Goal: Task Accomplishment & Management: Manage account settings

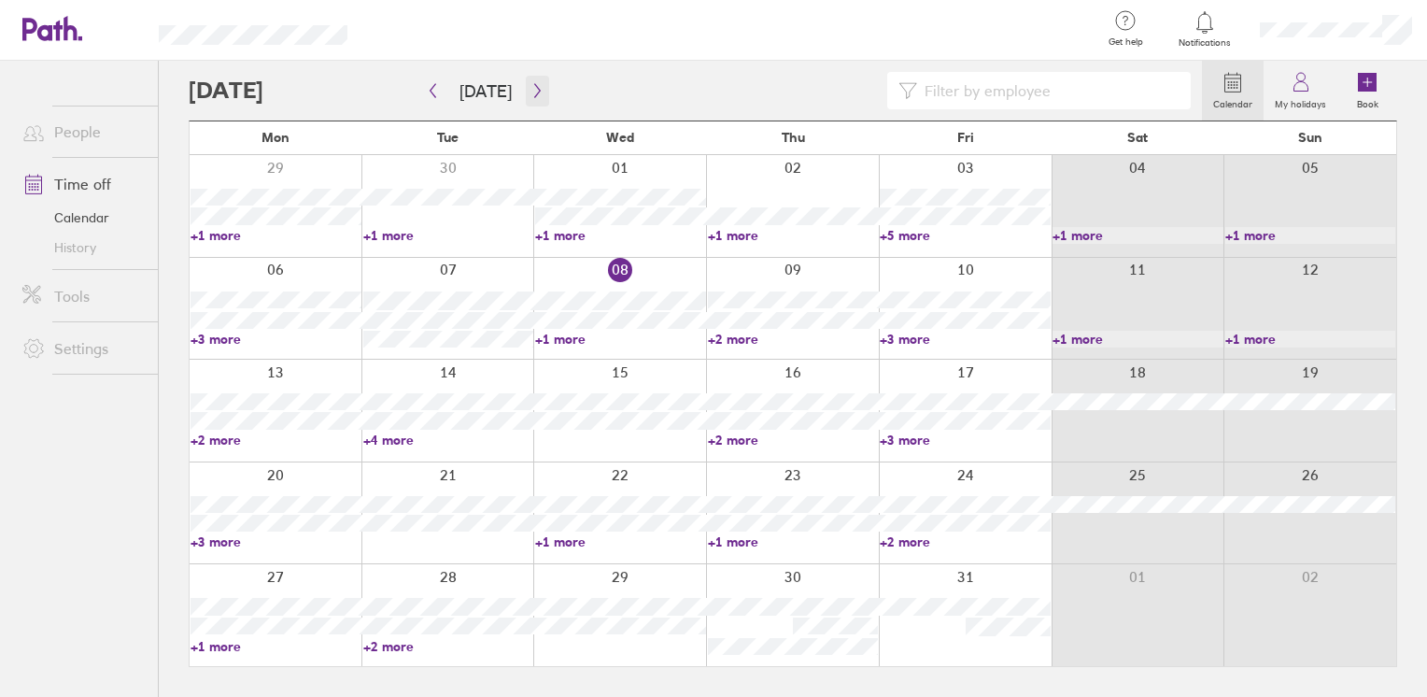
click at [535, 93] on icon "button" at bounding box center [537, 90] width 14 height 15
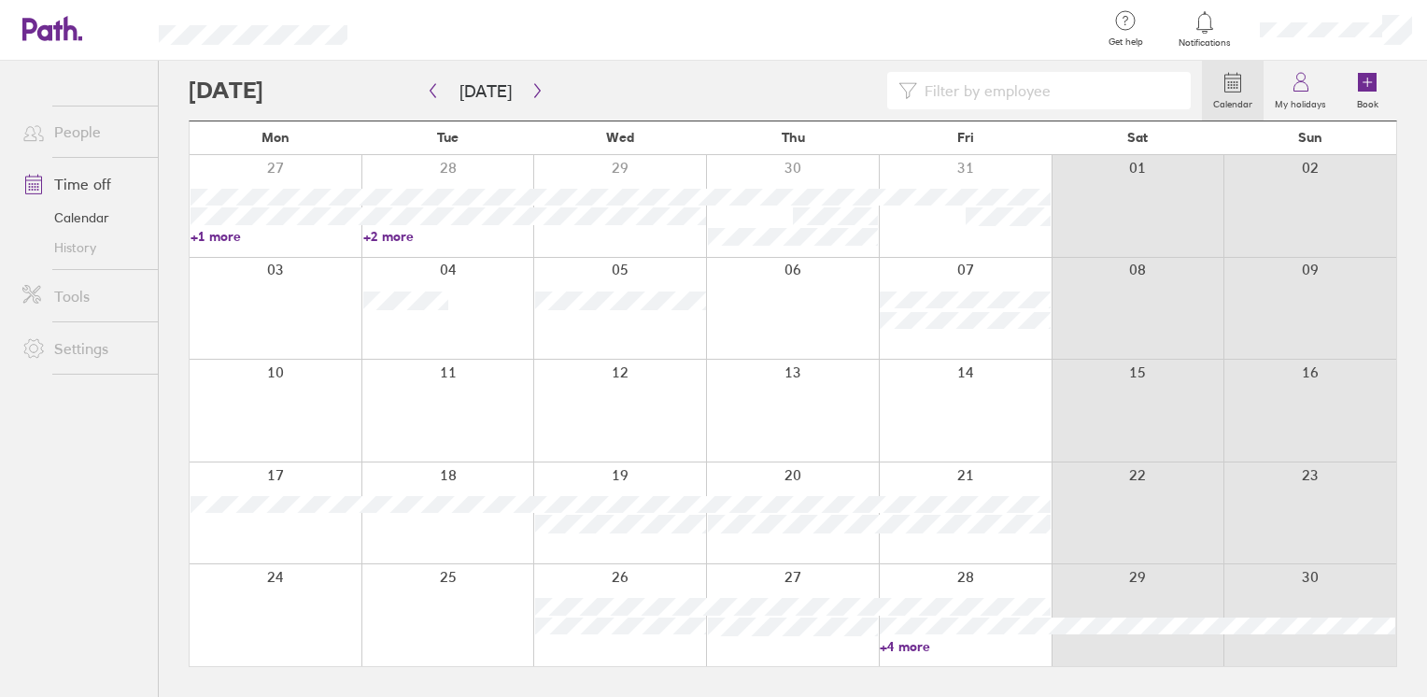
click at [914, 647] on link "+4 more" at bounding box center [965, 646] width 171 height 17
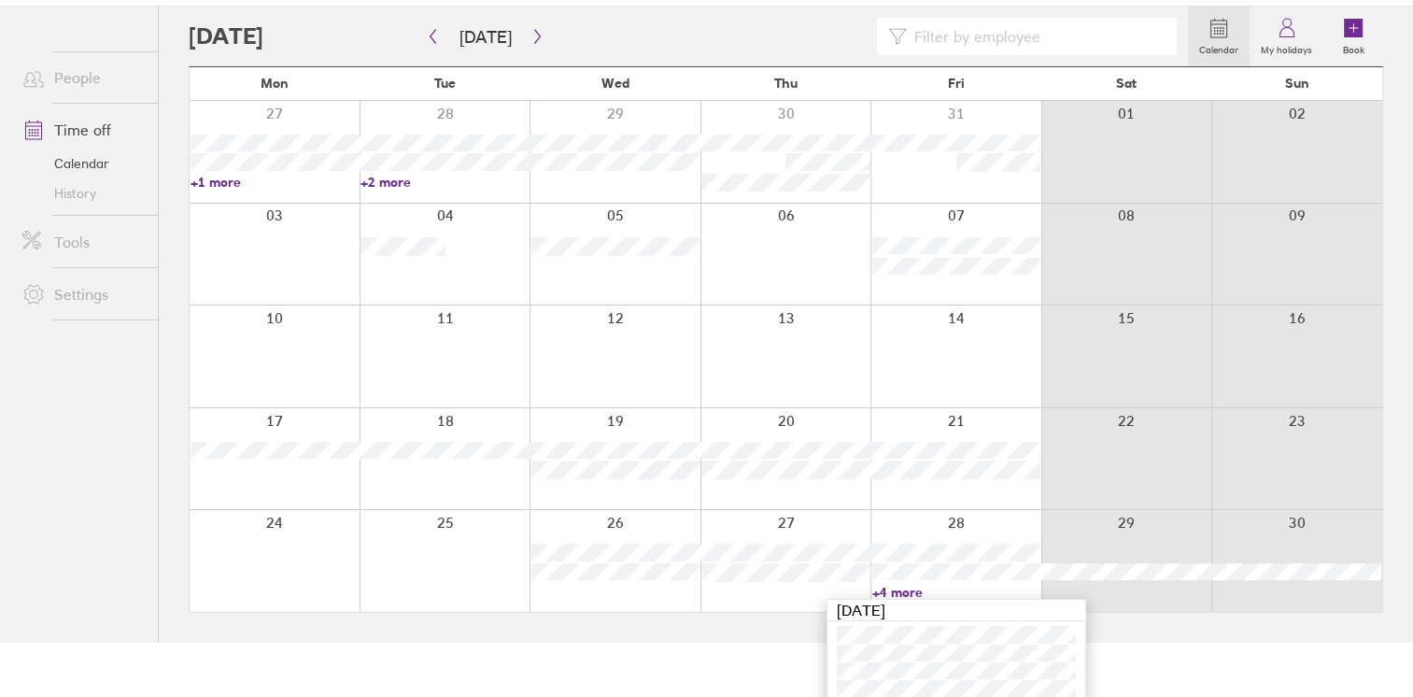
scroll to position [102, 0]
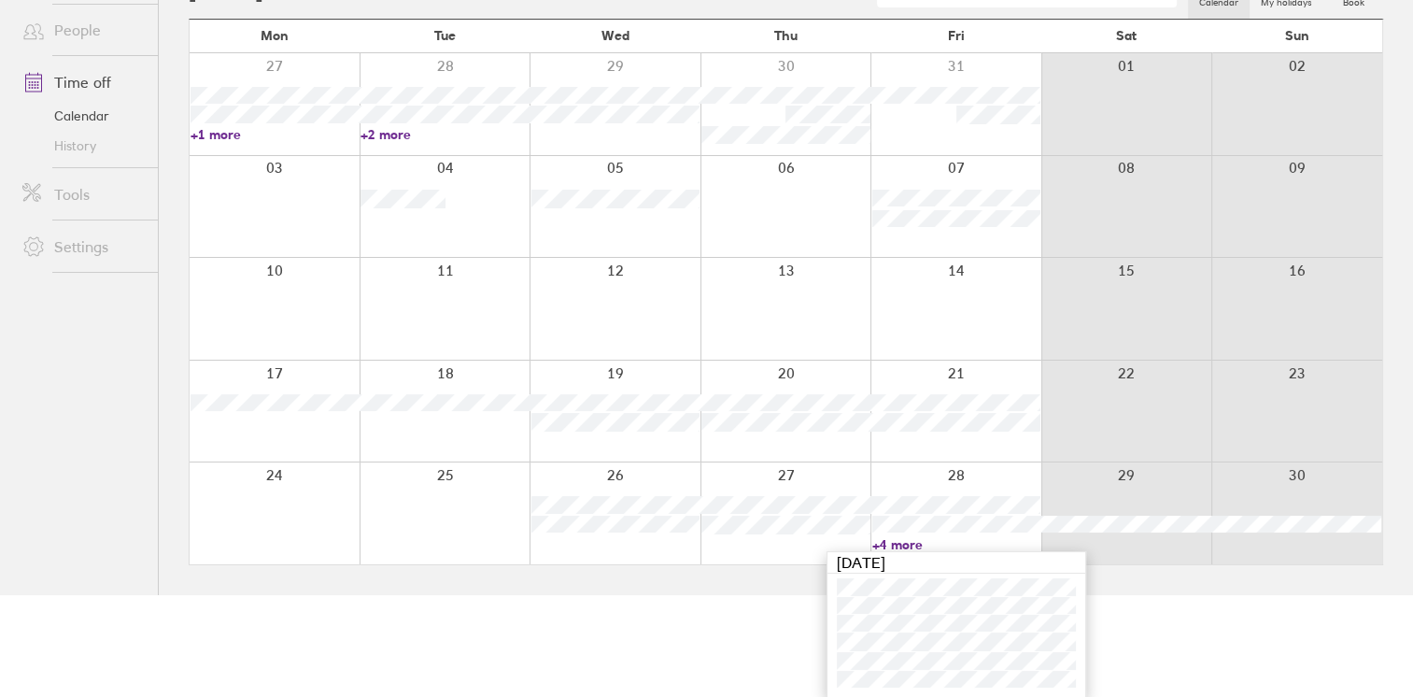
click at [956, 541] on link "+4 more" at bounding box center [956, 544] width 168 height 17
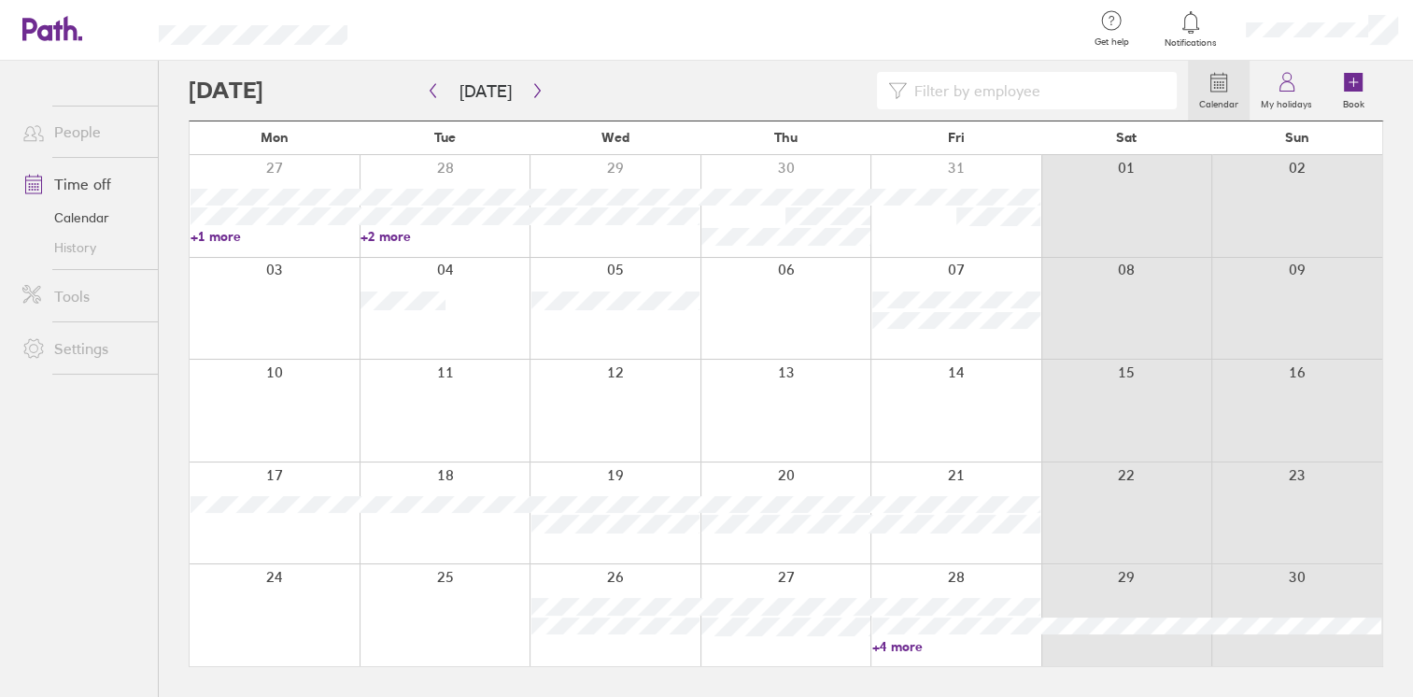
scroll to position [0, 0]
click at [909, 651] on link "+4 more" at bounding box center [965, 646] width 171 height 17
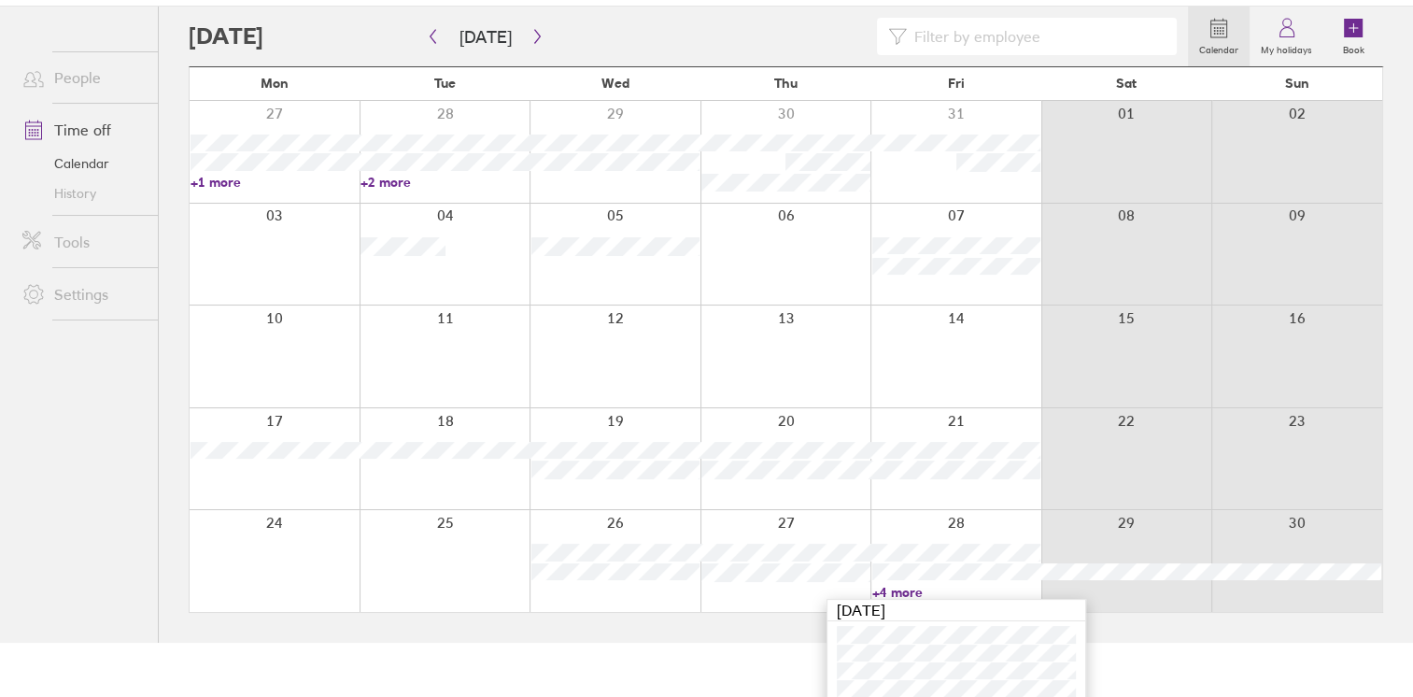
scroll to position [102, 0]
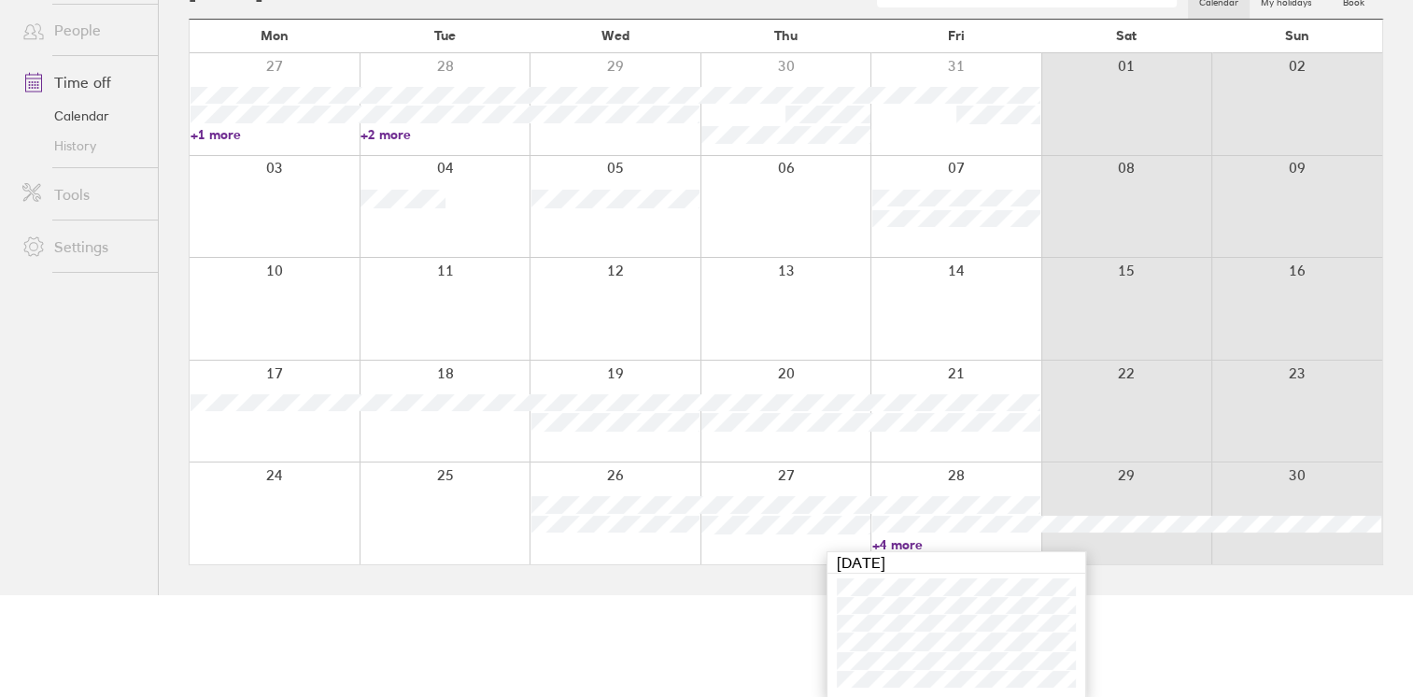
click at [941, 542] on link "+4 more" at bounding box center [956, 544] width 168 height 17
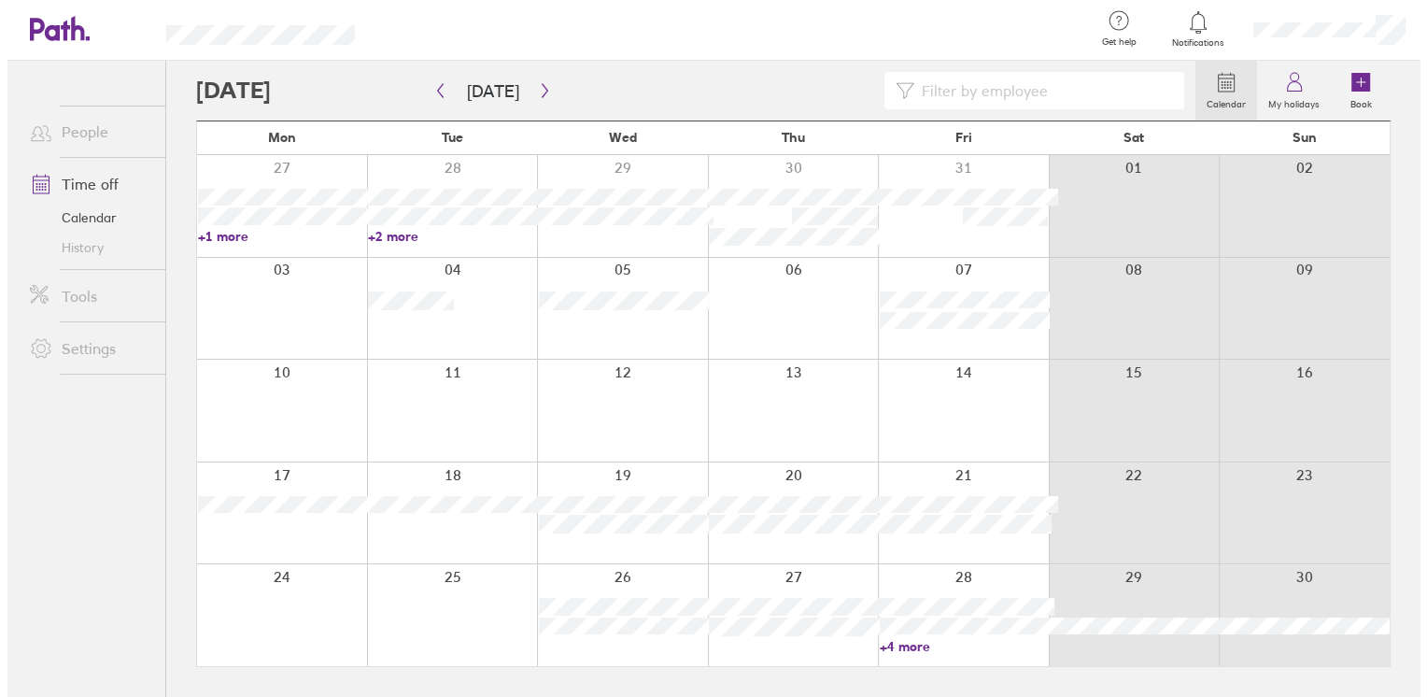
scroll to position [0, 0]
click at [1348, 92] on link "Book" at bounding box center [1367, 91] width 60 height 60
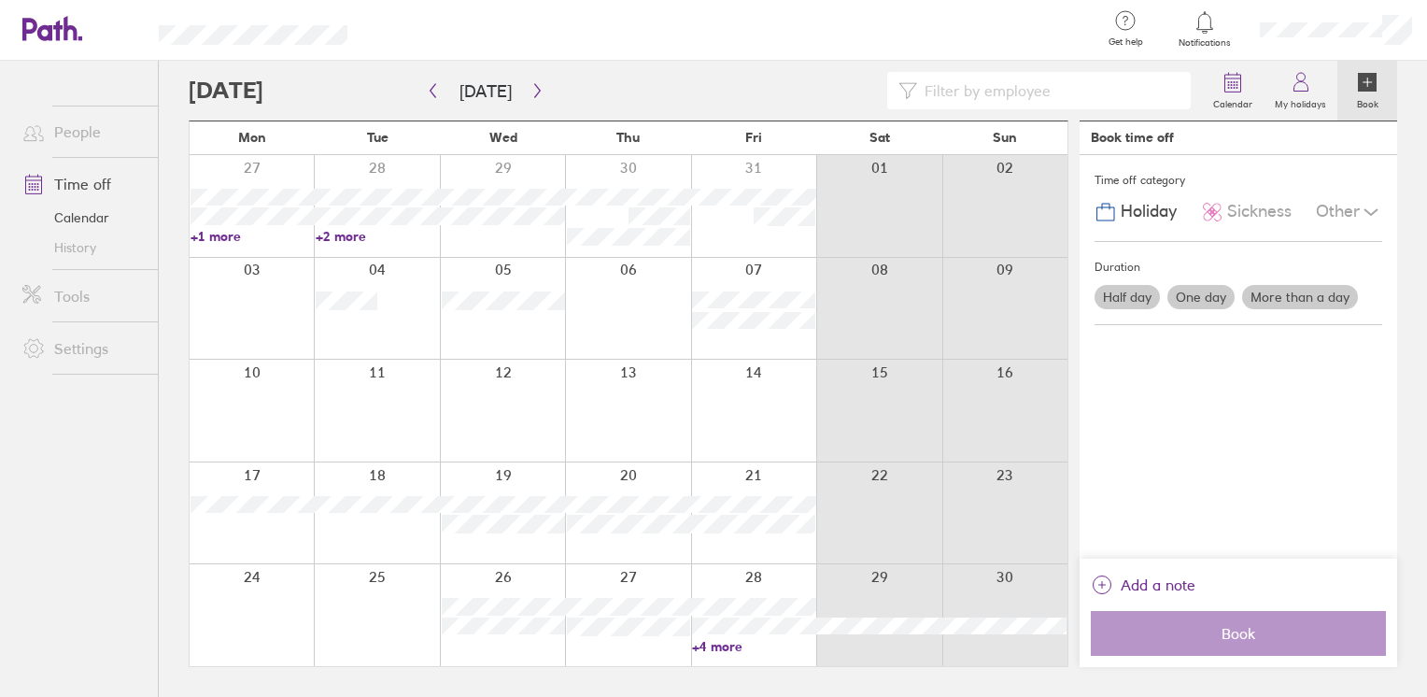
click at [768, 583] on div at bounding box center [753, 615] width 125 height 102
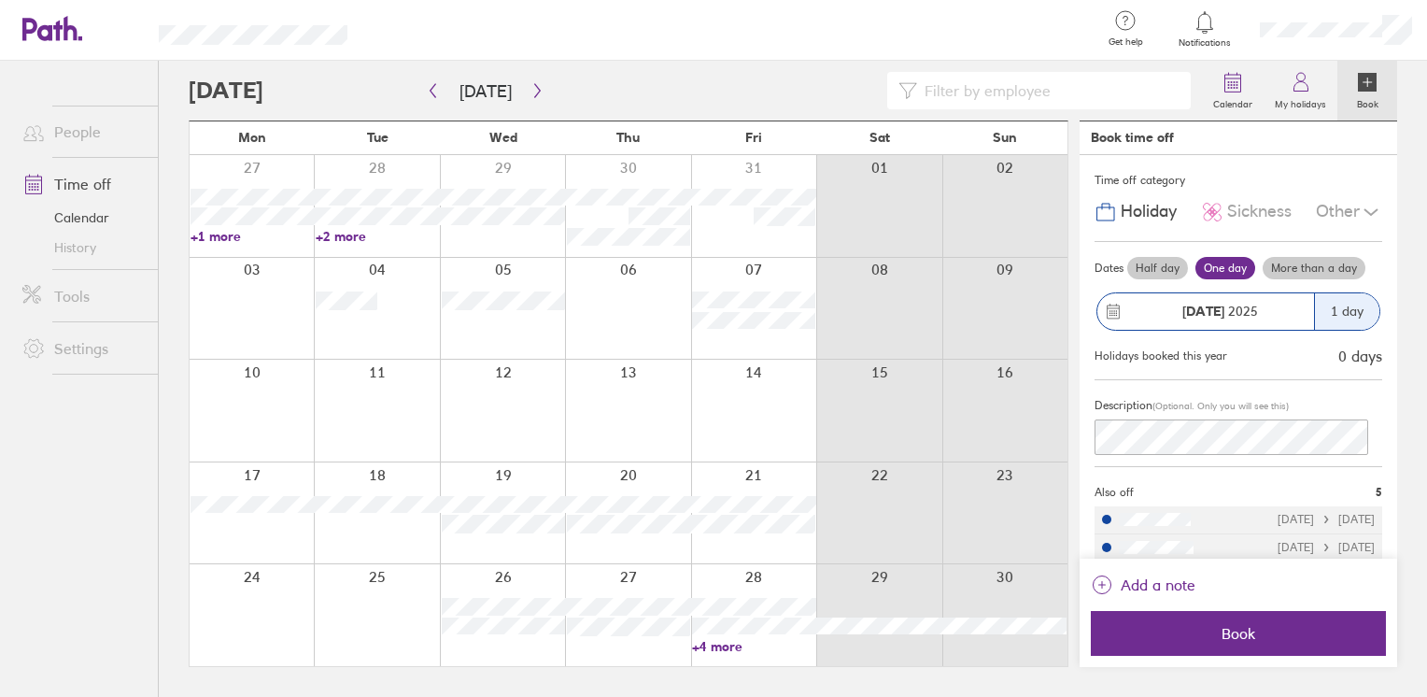
scroll to position [96, 0]
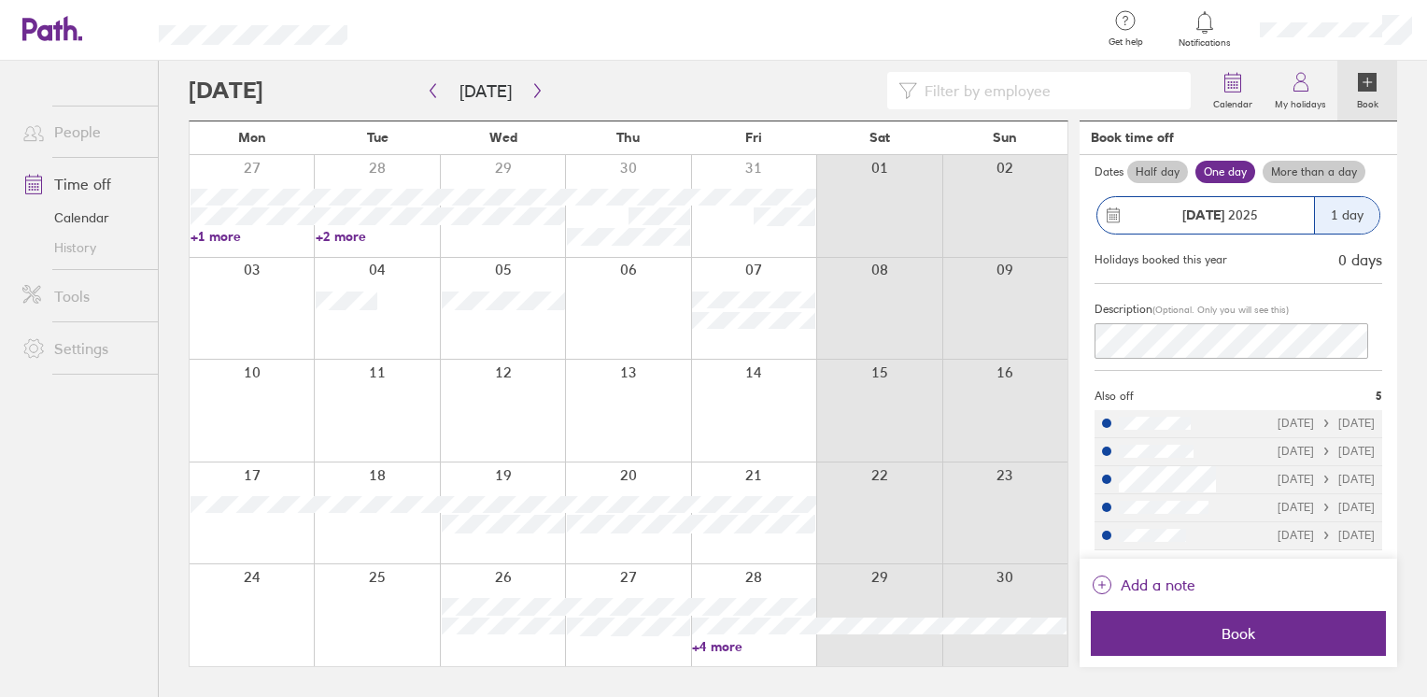
click at [1303, 172] on label "More than a day" at bounding box center [1313, 172] width 103 height 22
click at [0, 0] on input "More than a day" at bounding box center [0, 0] width 0 height 0
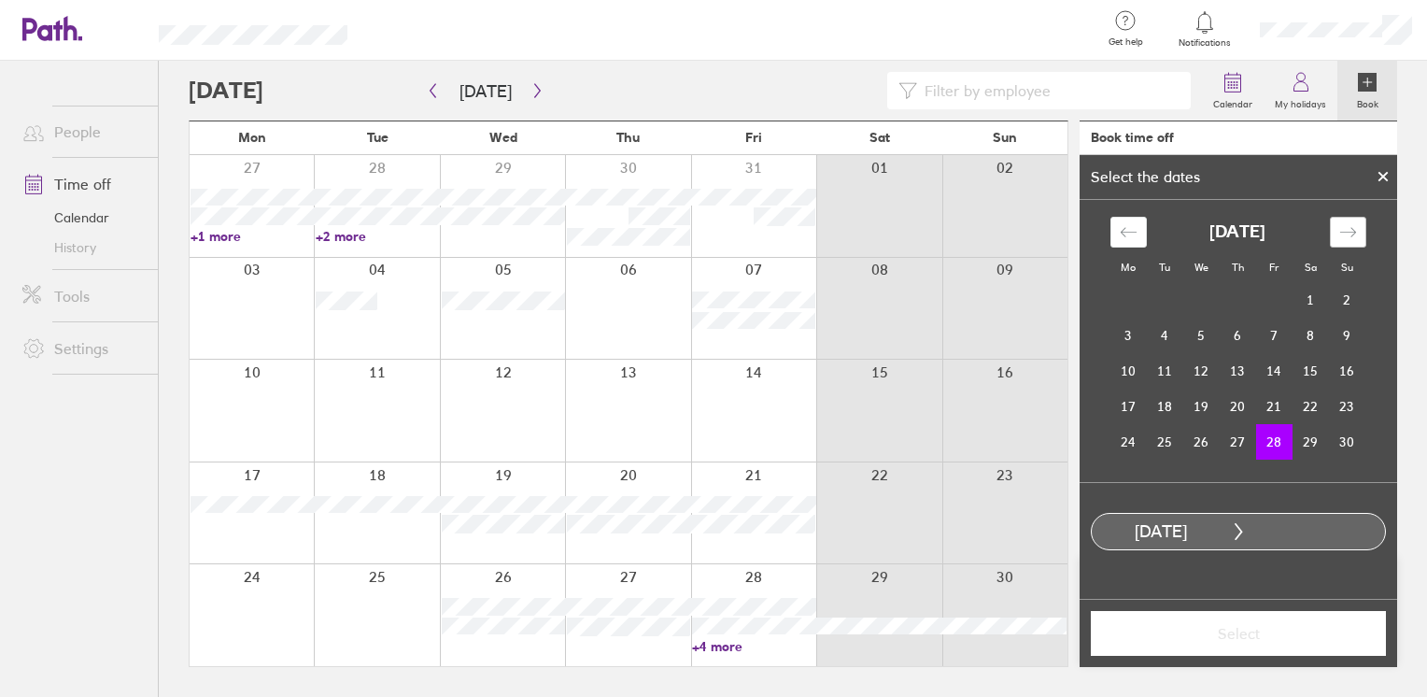
click at [1333, 237] on div "Move forward to switch to the next month." at bounding box center [1348, 232] width 36 height 31
click at [1121, 229] on icon "Move backward to switch to the previous month." at bounding box center [1129, 232] width 18 height 18
click at [1329, 218] on div "[DATE]" at bounding box center [1237, 232] width 255 height 31
click at [1339, 235] on icon "Move forward to switch to the next month." at bounding box center [1348, 232] width 18 height 18
click at [1116, 287] on td "1" at bounding box center [1128, 299] width 36 height 35
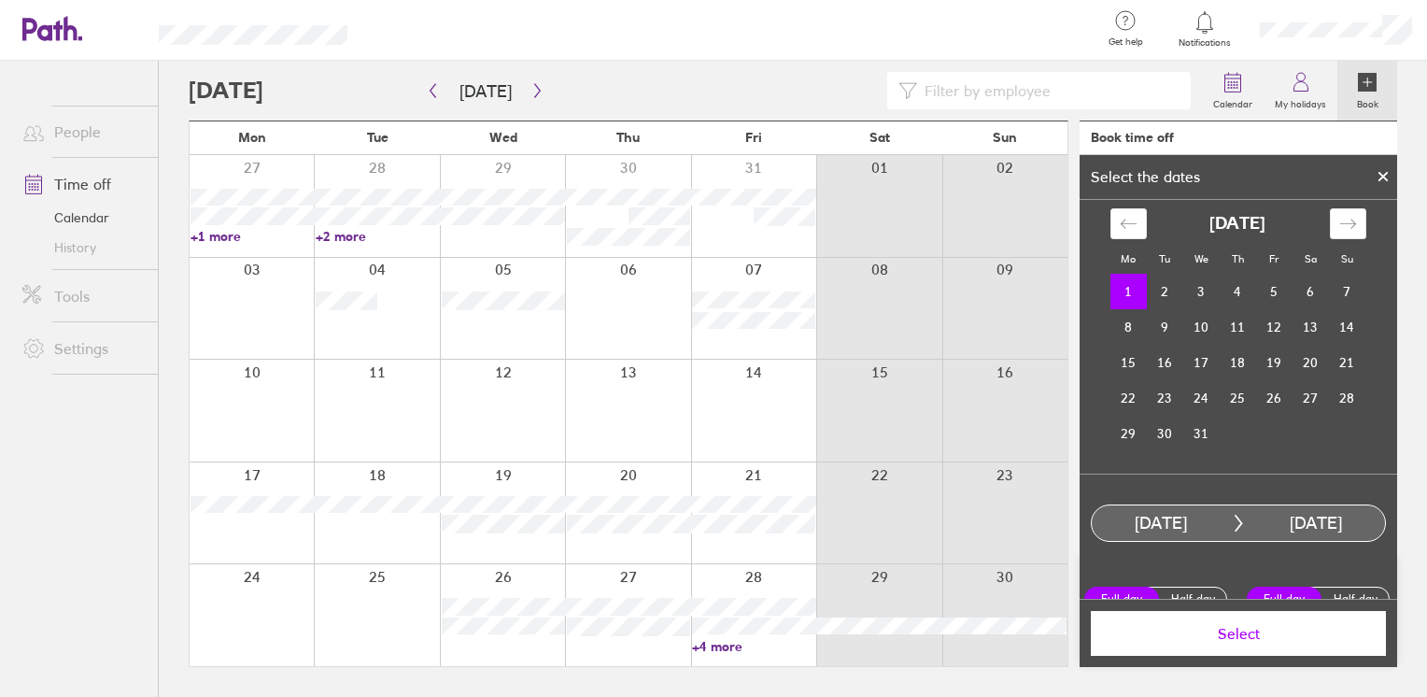
scroll to position [34, 0]
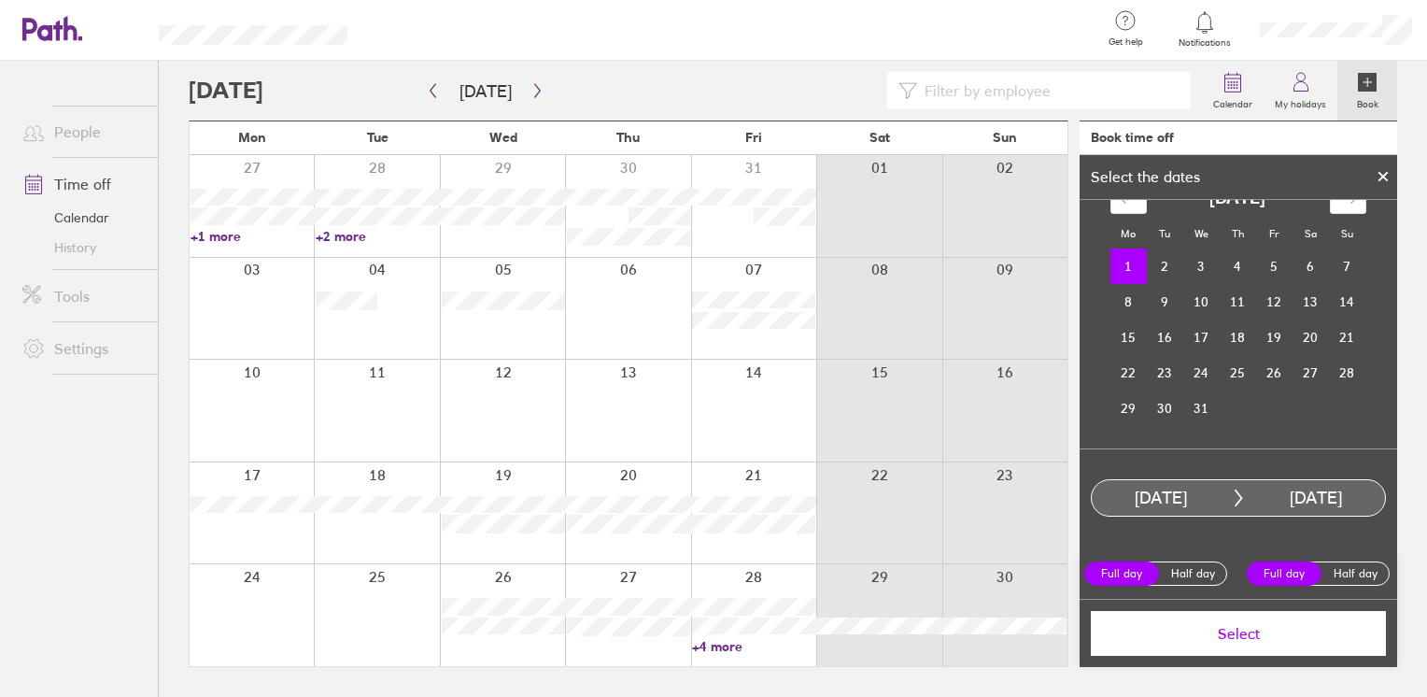
click at [1262, 623] on button "Select" at bounding box center [1238, 633] width 295 height 45
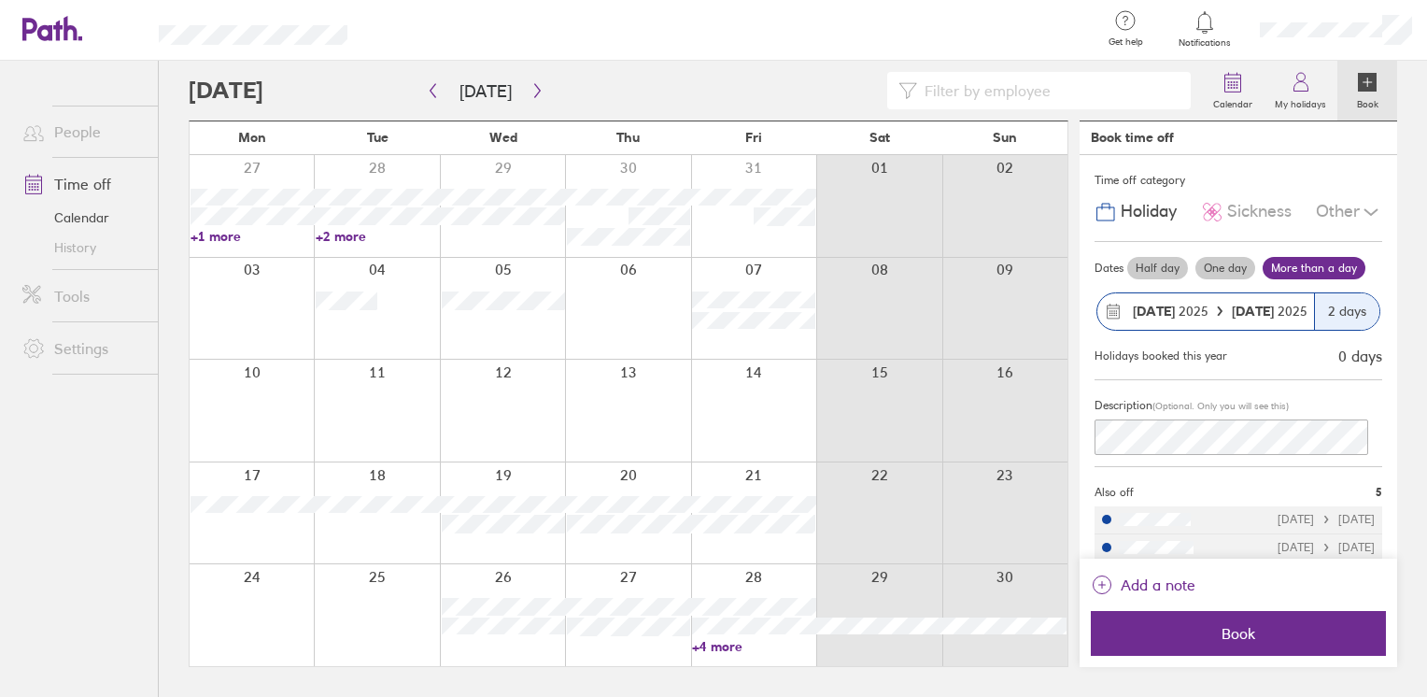
scroll to position [96, 0]
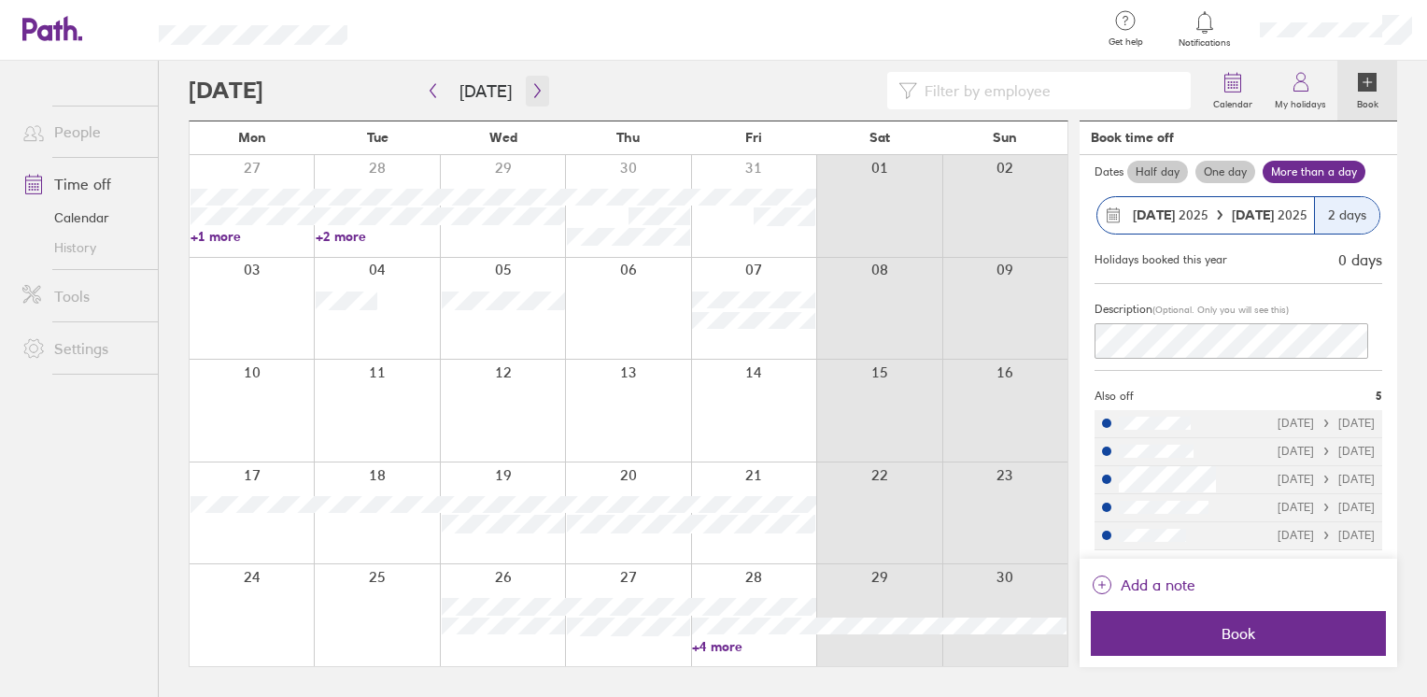
click at [530, 83] on icon "button" at bounding box center [537, 90] width 14 height 15
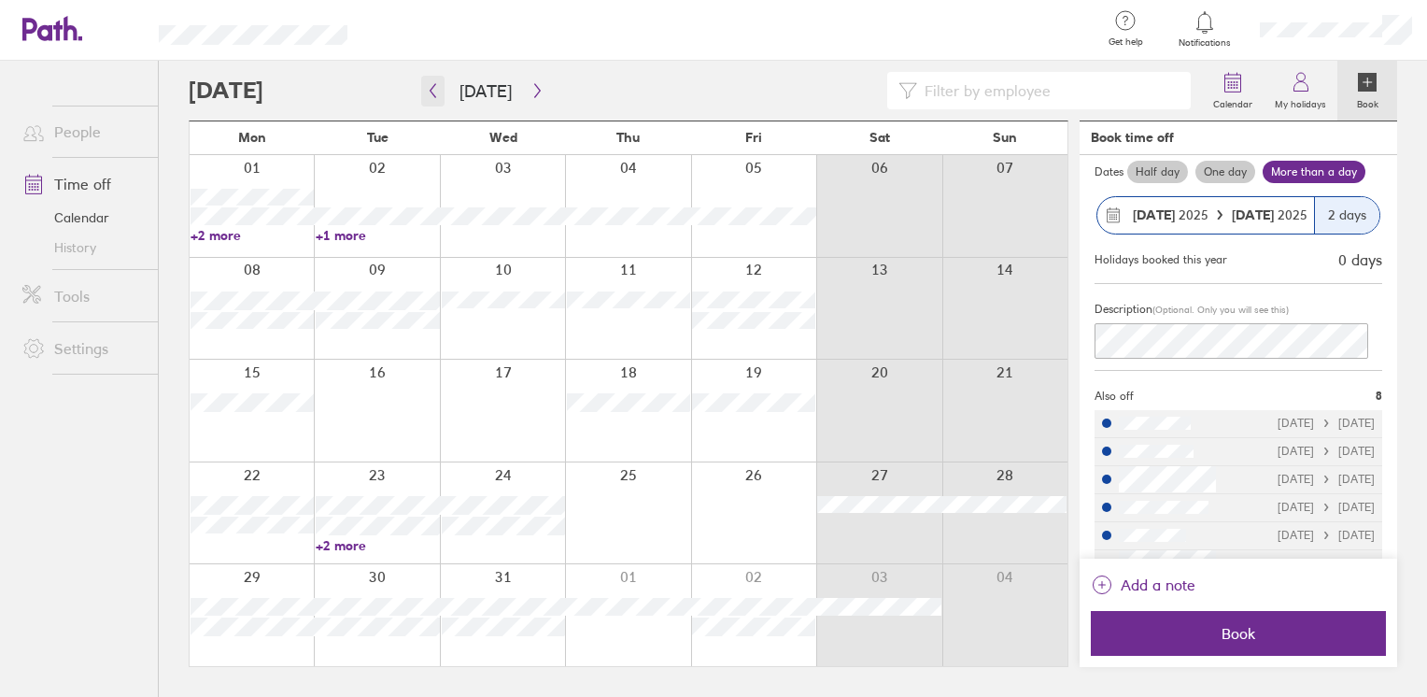
click at [430, 90] on icon "button" at bounding box center [433, 90] width 14 height 15
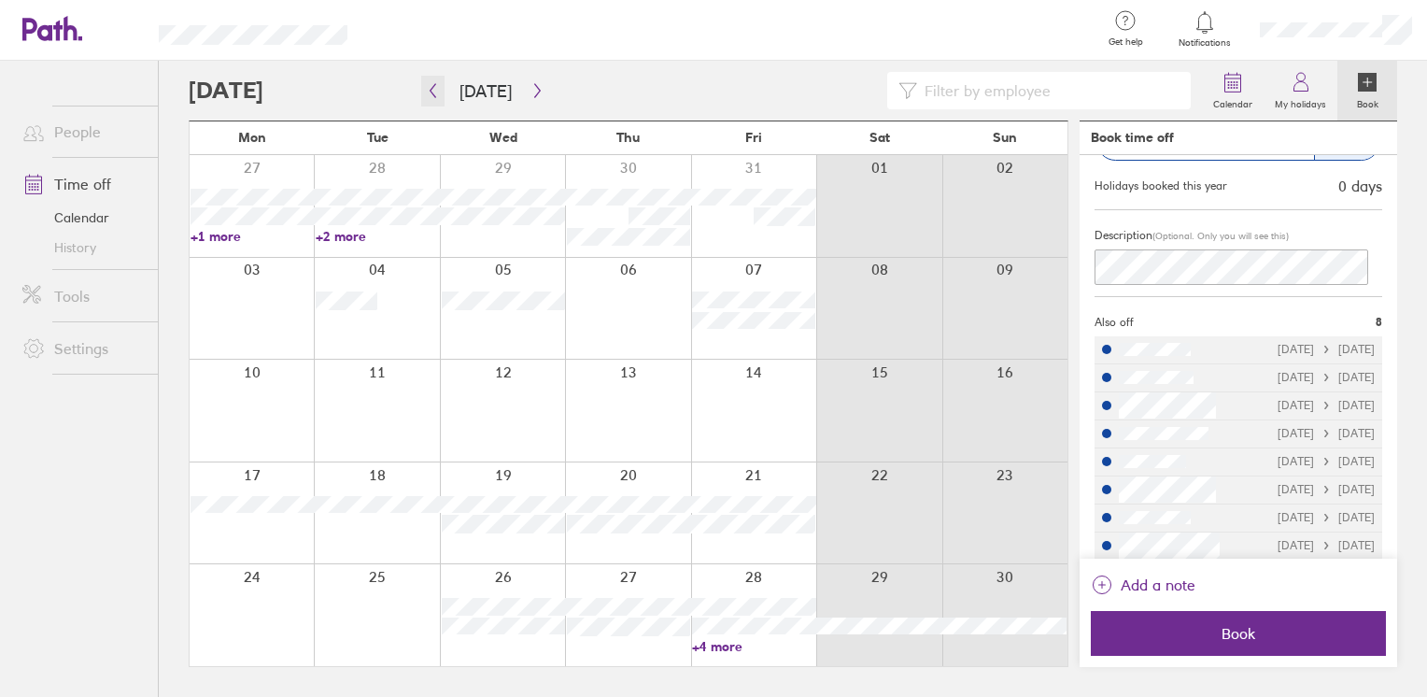
scroll to position [179, 0]
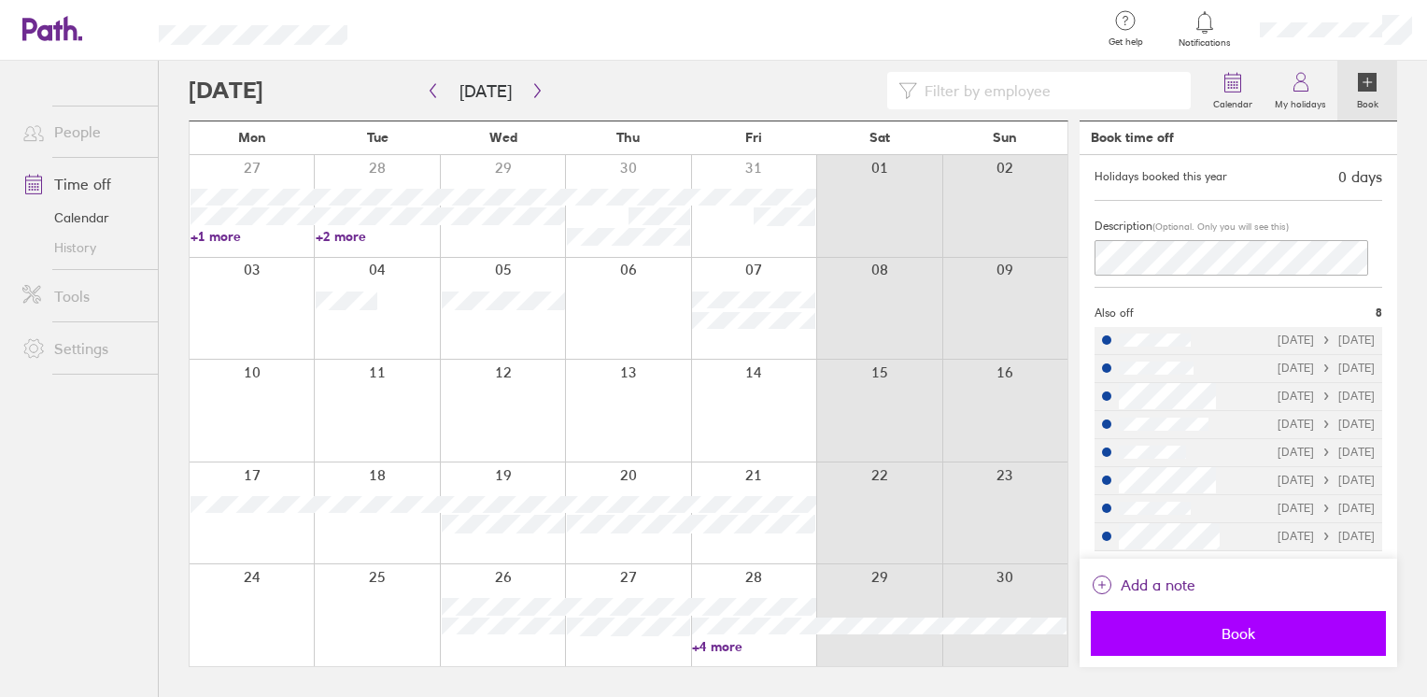
click at [1289, 640] on span "Book" at bounding box center [1238, 633] width 269 height 17
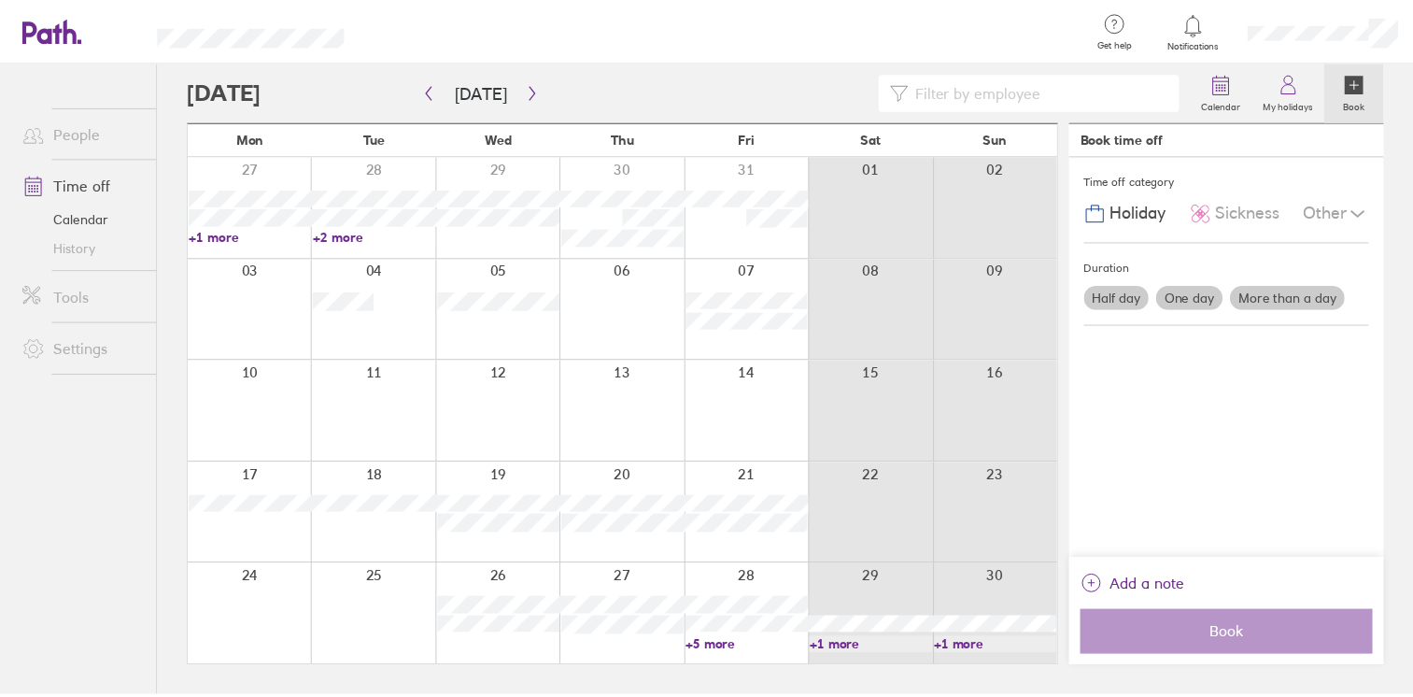
scroll to position [0, 0]
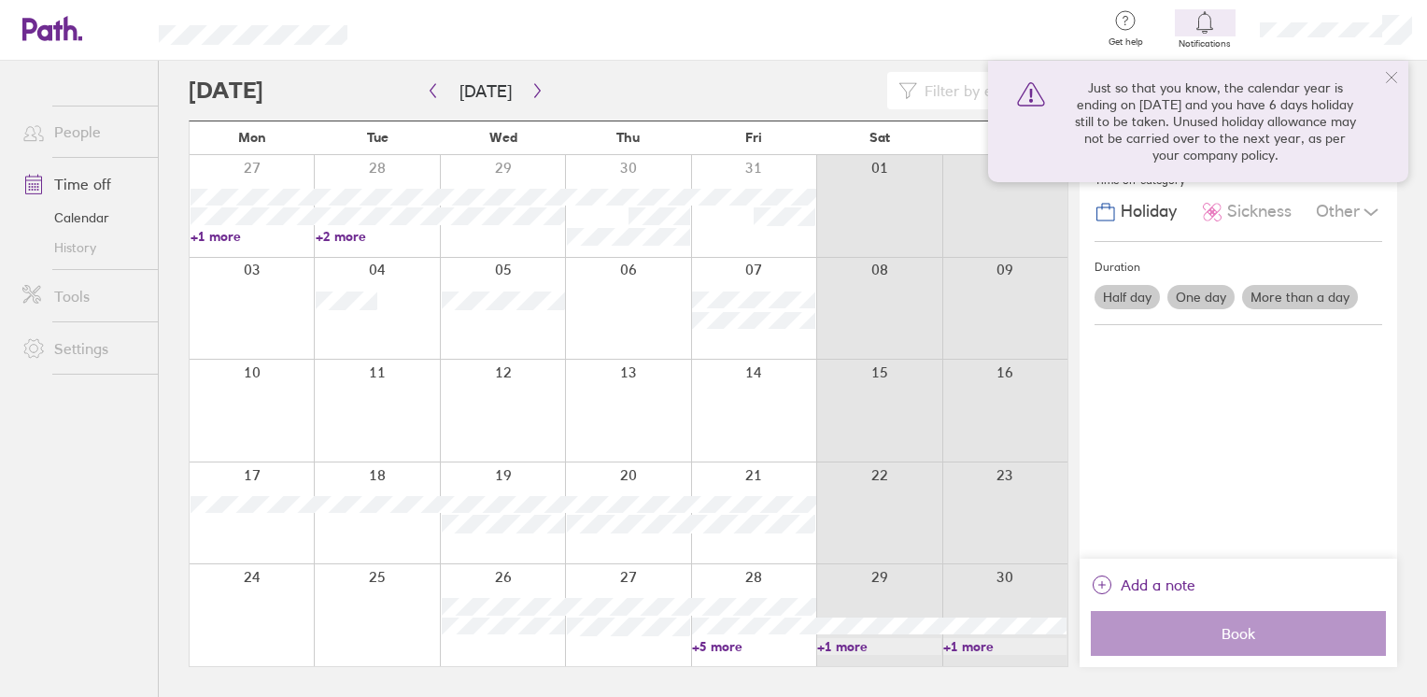
click at [1392, 73] on icon at bounding box center [1391, 77] width 15 height 15
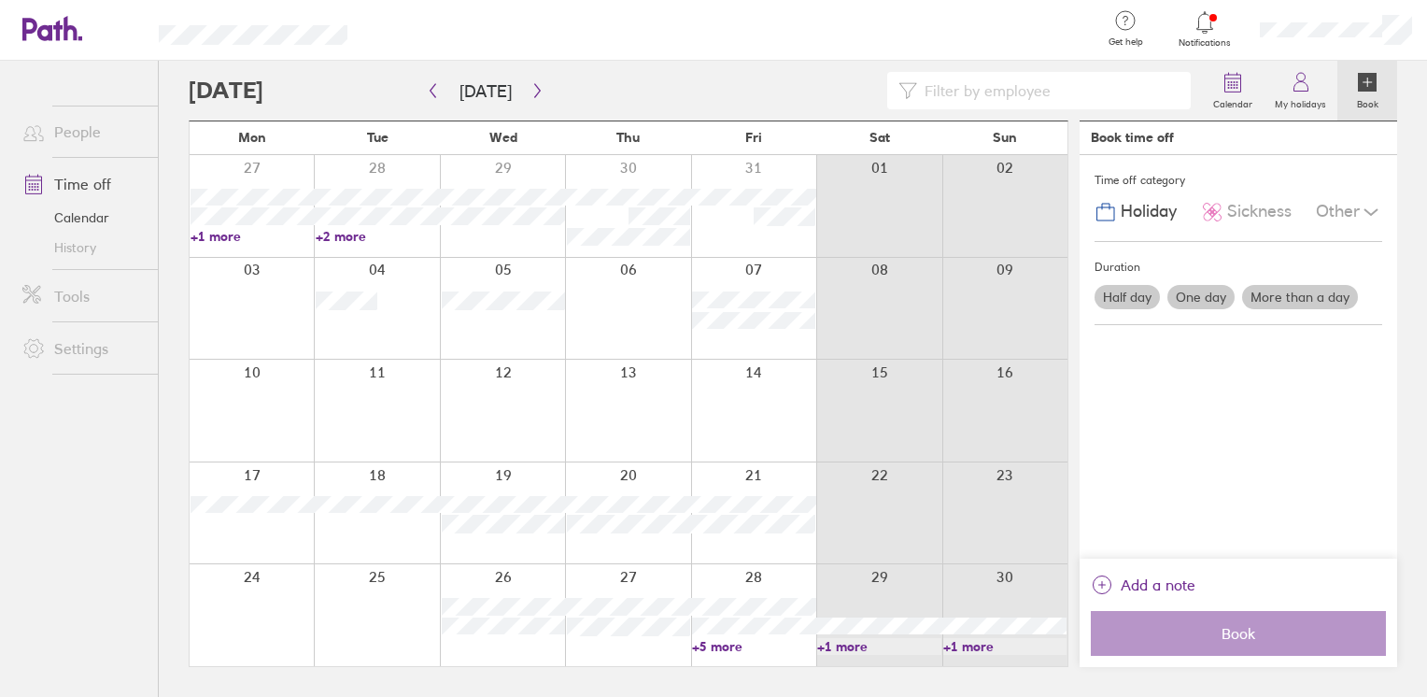
click at [718, 642] on link "+5 more" at bounding box center [753, 646] width 123 height 17
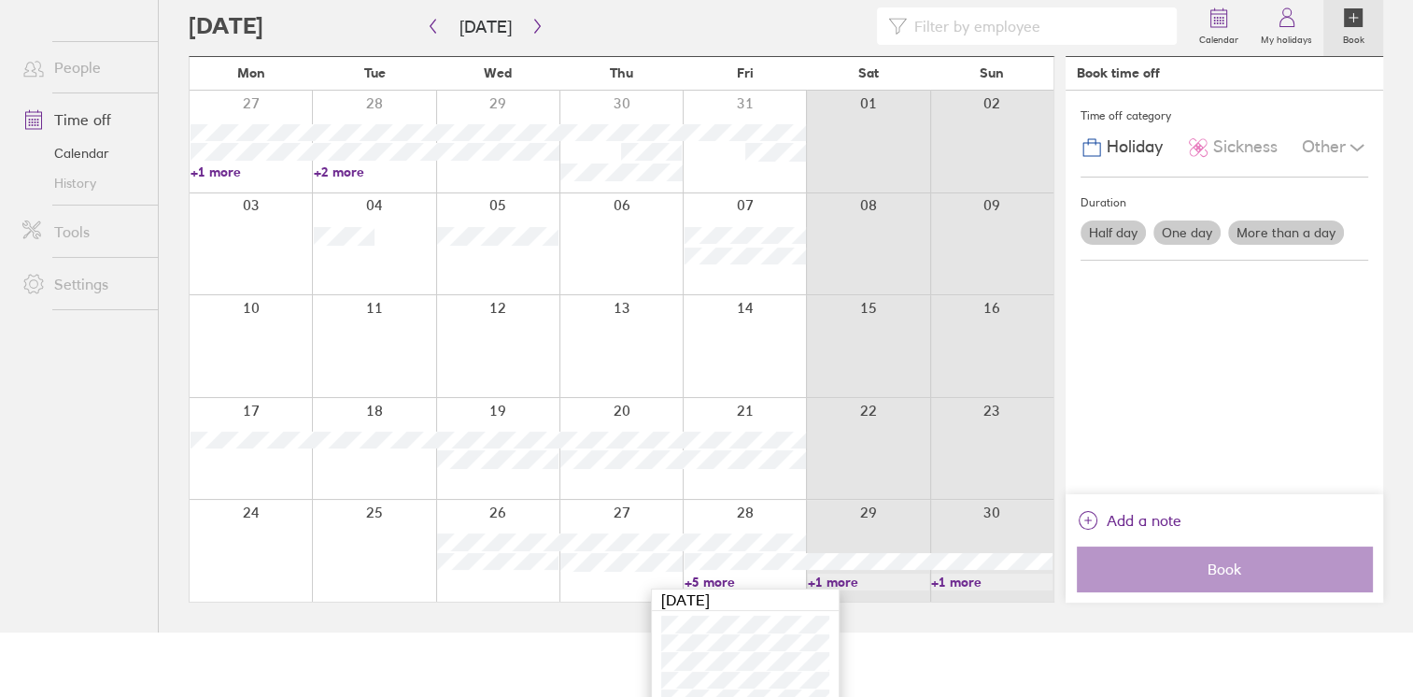
scroll to position [121, 0]
